Goal: Task Accomplishment & Management: Use online tool/utility

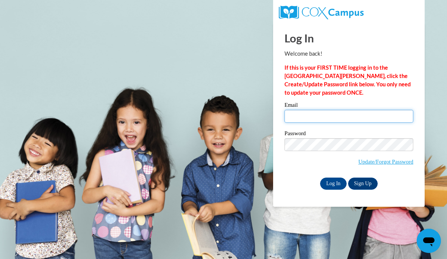
click at [381, 122] on input "Email" at bounding box center [348, 116] width 129 height 13
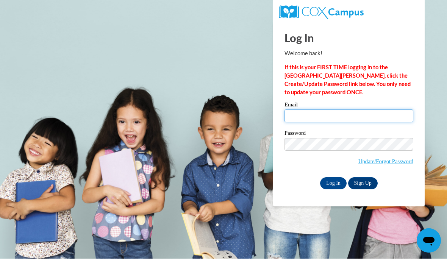
type input "tpopeoulds@gmail.com"
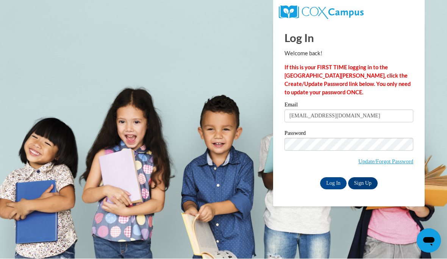
click at [335, 193] on div "Log In Welcome back! If this is your FIRST TIME logging in to the NEW Cox Campu…" at bounding box center [348, 115] width 163 height 184
click at [333, 183] on input "Log In" at bounding box center [333, 184] width 26 height 12
click at [331, 187] on input "Log In" at bounding box center [333, 184] width 26 height 12
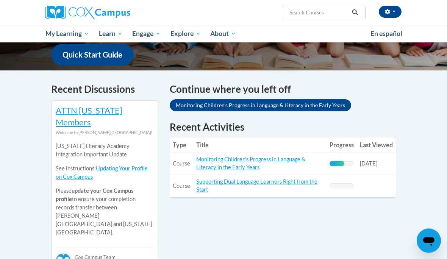
scroll to position [194, 0]
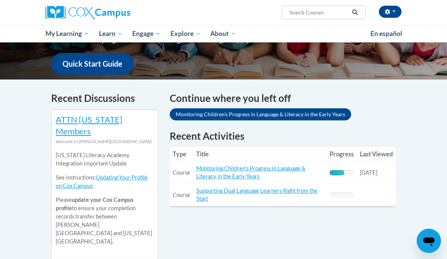
click at [291, 171] on link "Monitoring Children's Progress in Language & Literacy in the Early Years" at bounding box center [250, 172] width 109 height 14
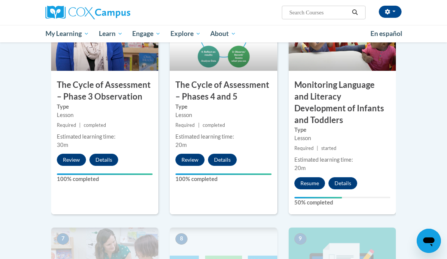
scroll to position [463, 0]
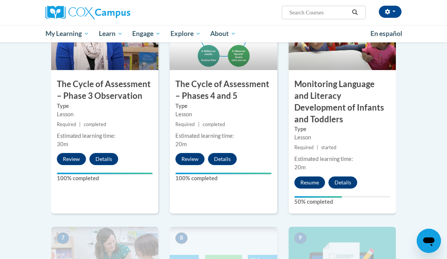
click at [309, 176] on button "Resume" at bounding box center [309, 182] width 31 height 12
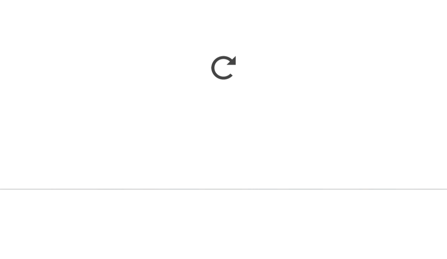
scroll to position [533, 0]
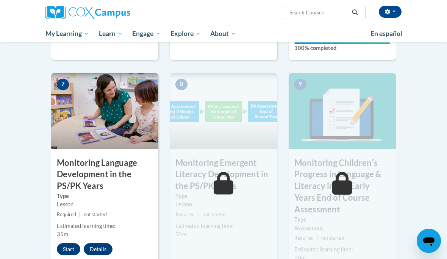
scroll to position [618, 0]
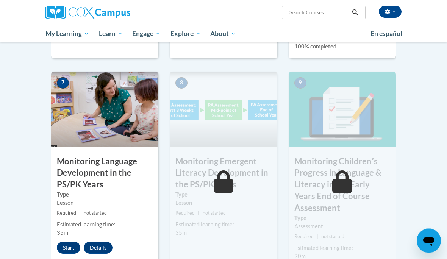
click at [67, 242] on button "Start" at bounding box center [68, 248] width 23 height 12
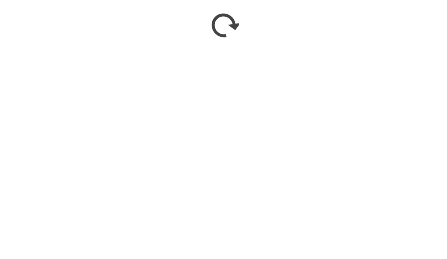
scroll to position [763, 0]
